Goal: Information Seeking & Learning: Learn about a topic

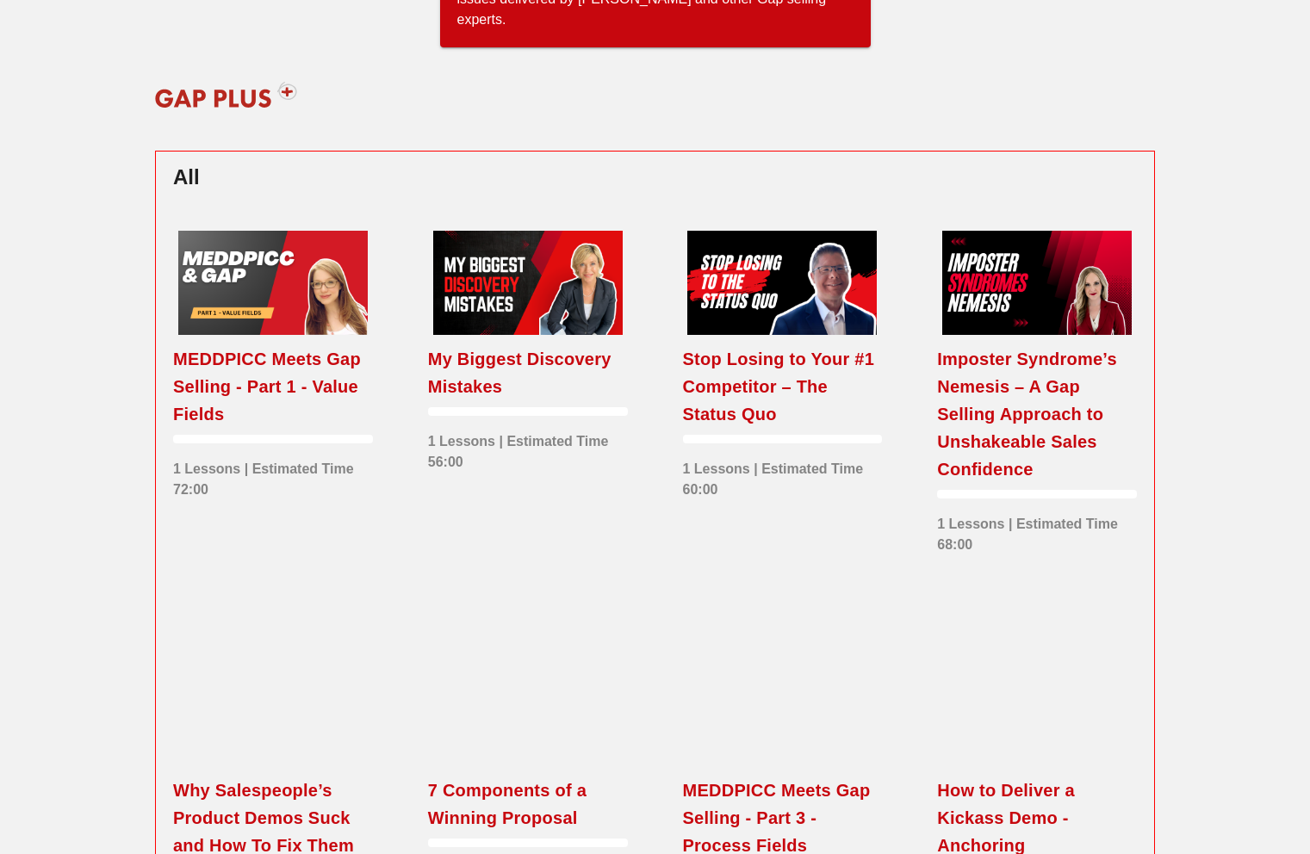
scroll to position [744, 0]
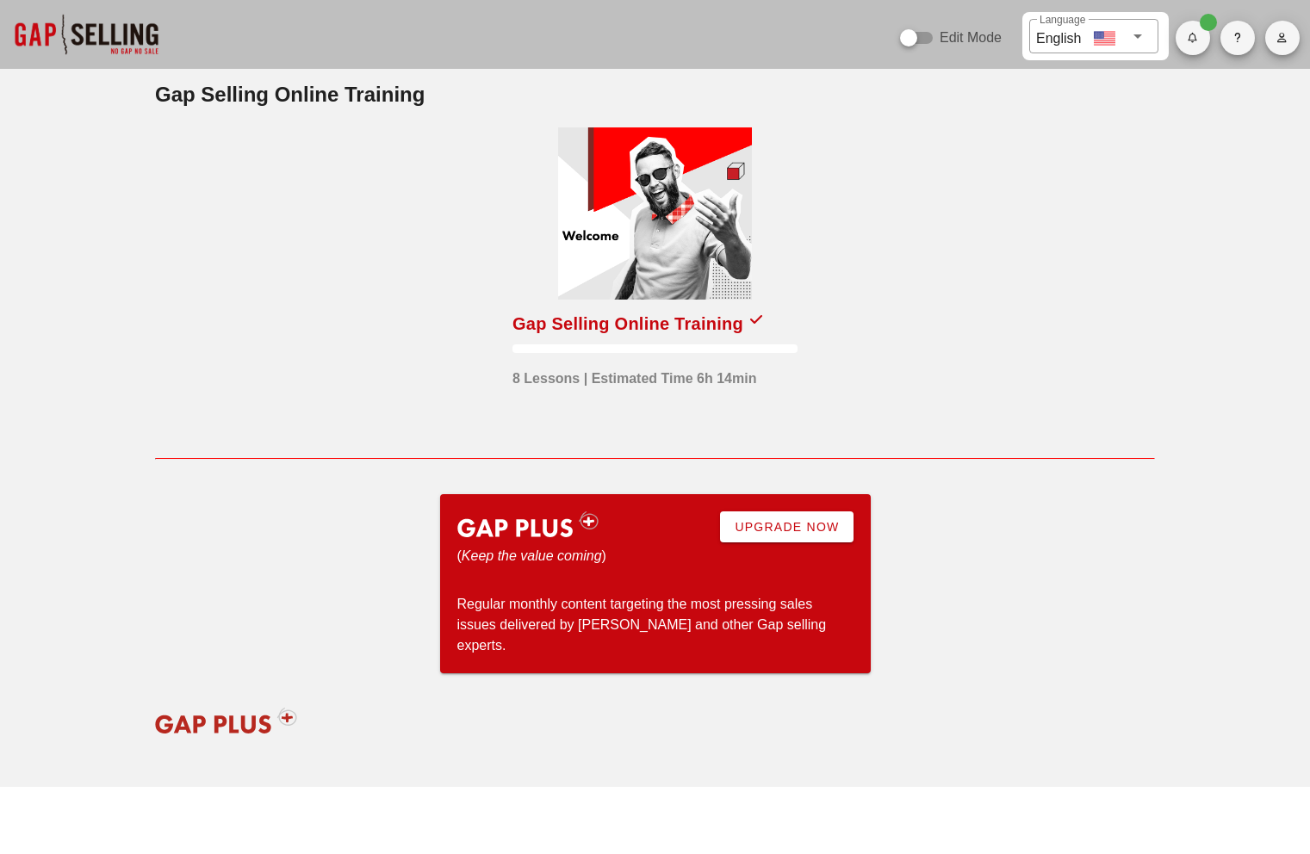
click at [1003, 480] on div "Gap Selling Online Training Gap Selling Online Training 8 Lessons | Estimated T…" at bounding box center [655, 428] width 1020 height 718
click at [630, 216] on div at bounding box center [655, 213] width 194 height 172
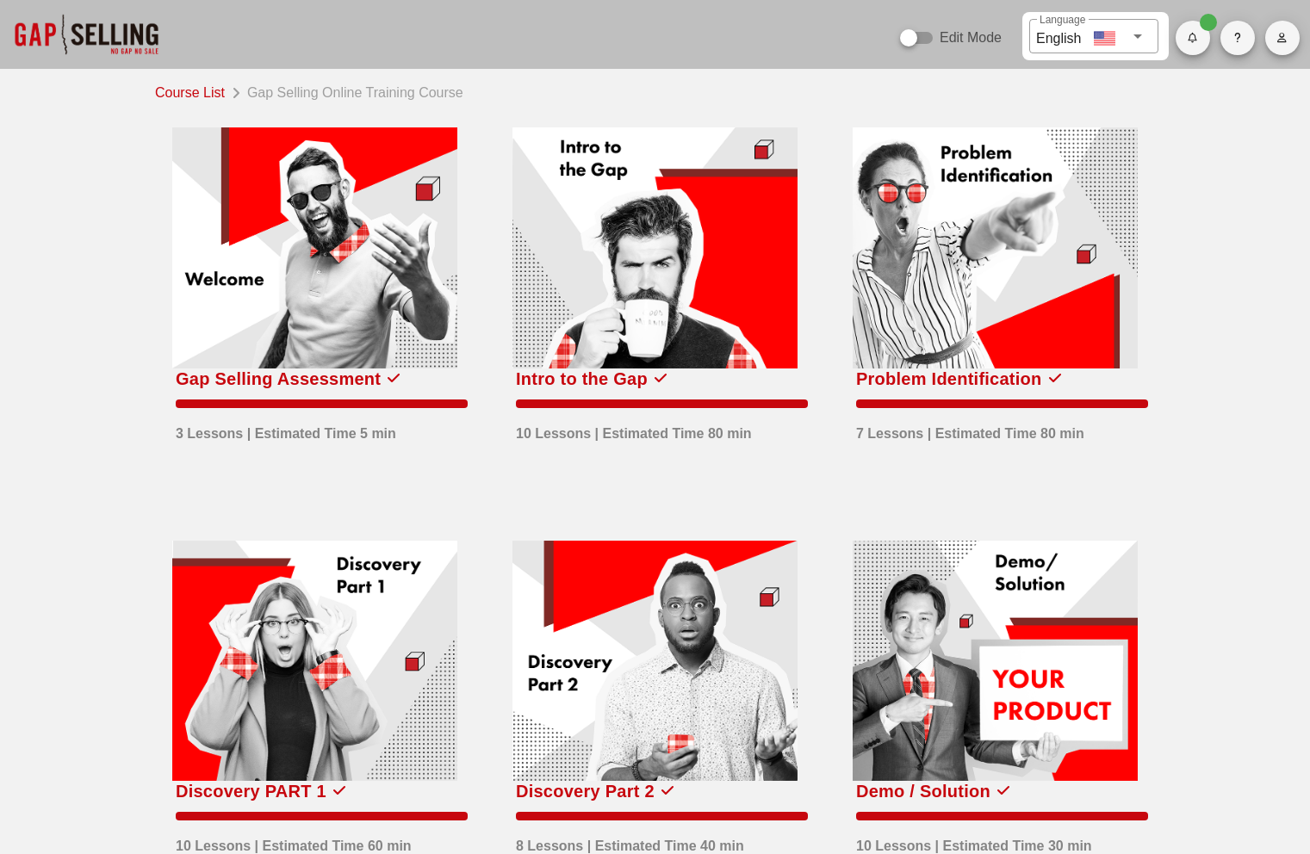
click at [96, 30] on div at bounding box center [86, 34] width 172 height 69
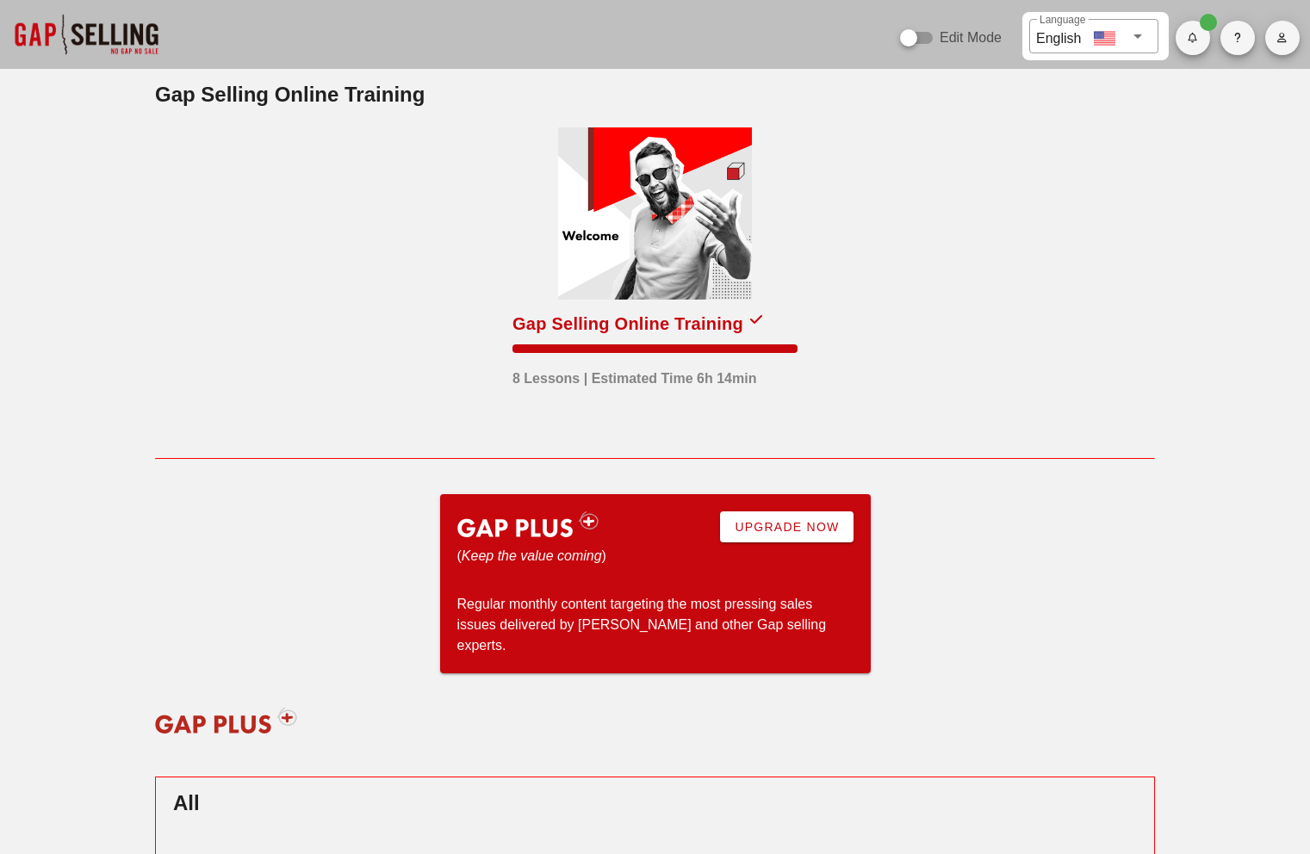
click at [669, 237] on div at bounding box center [655, 213] width 194 height 172
